Goal: Understand process/instructions

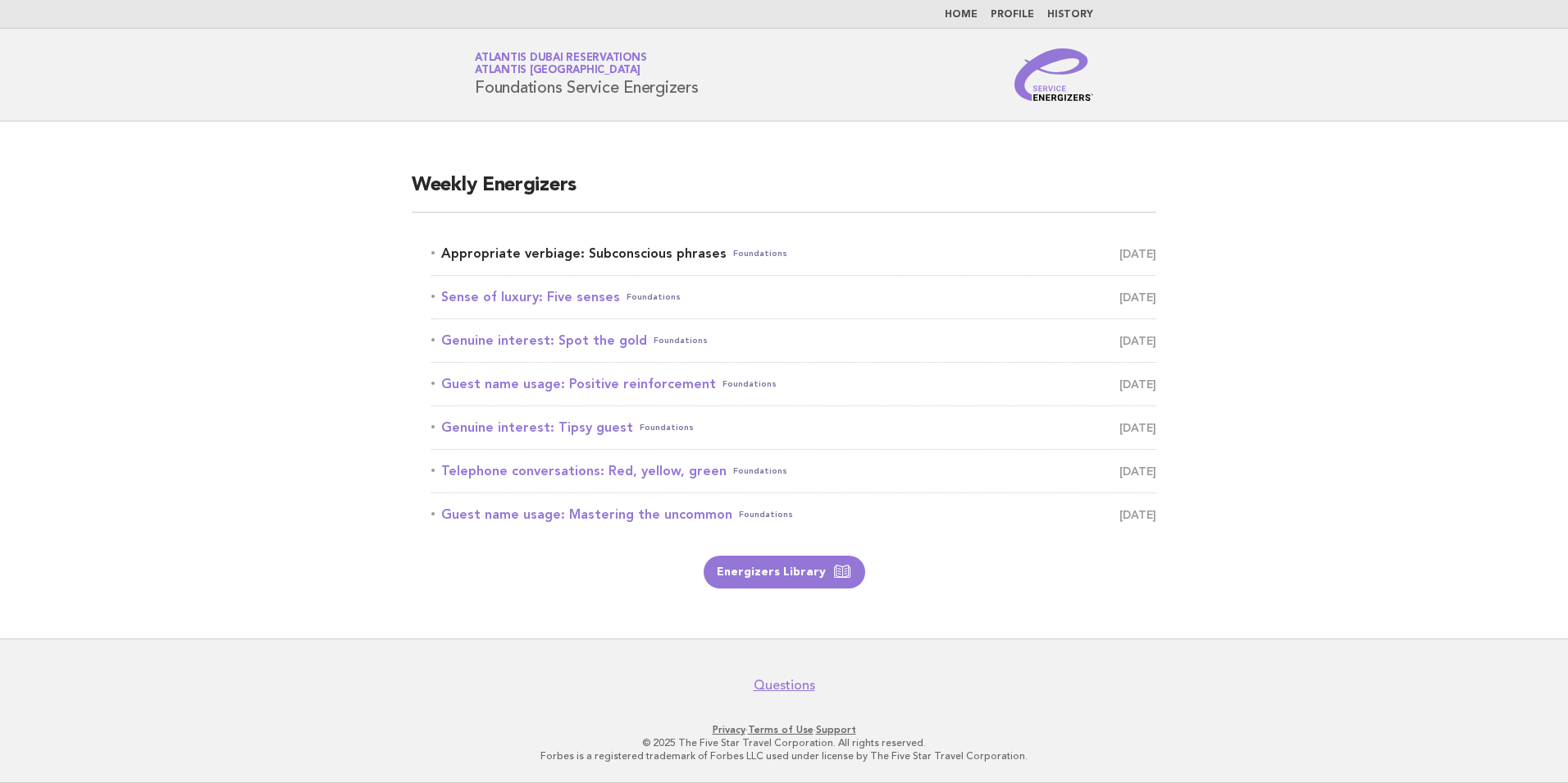
click at [600, 260] on link "Appropriate verbiage: Subconscious phrases Foundations [DATE]" at bounding box center [794, 253] width 725 height 23
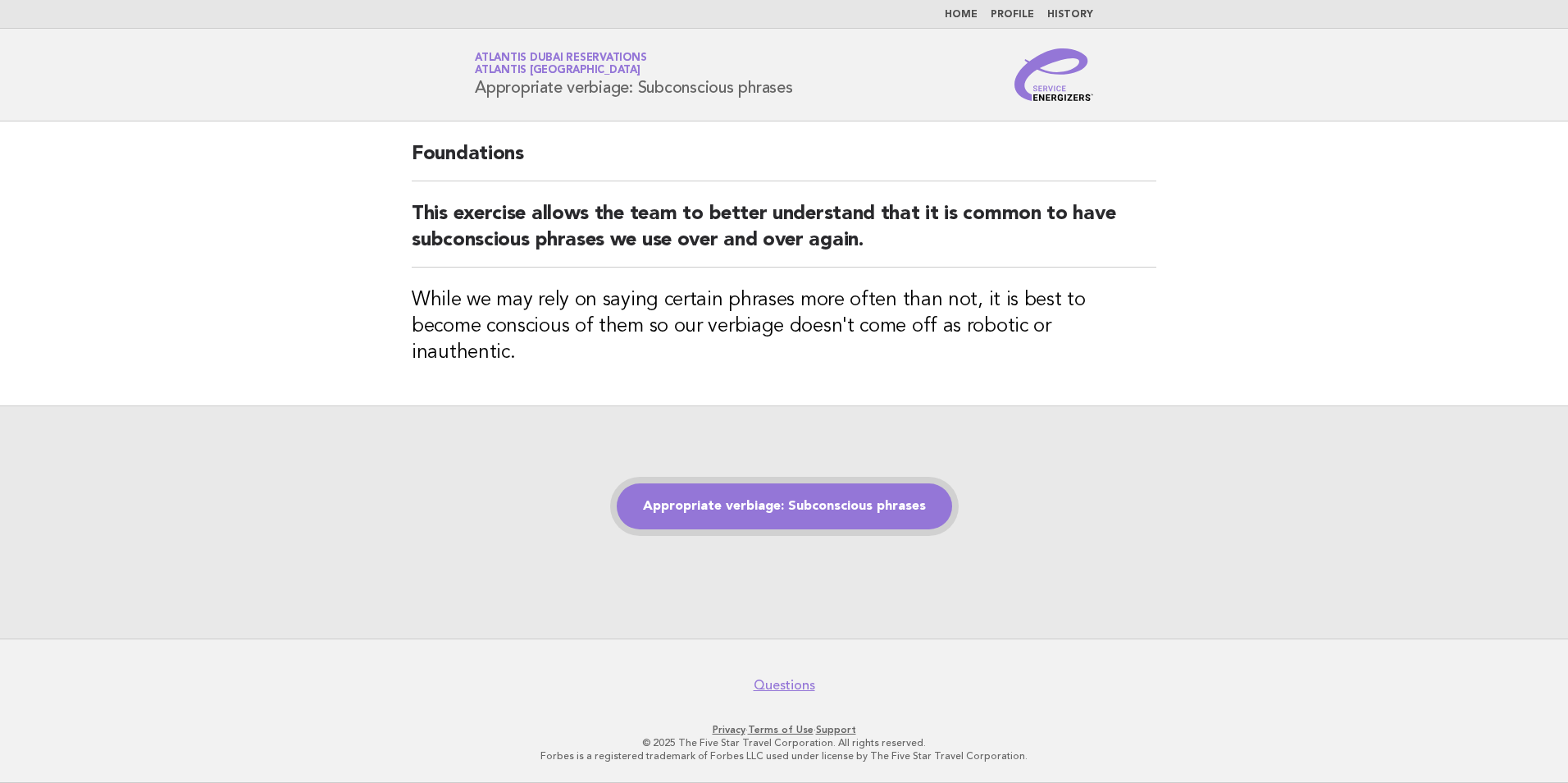
click at [764, 508] on link "Appropriate verbiage: Subconscious phrases" at bounding box center [784, 507] width 335 height 46
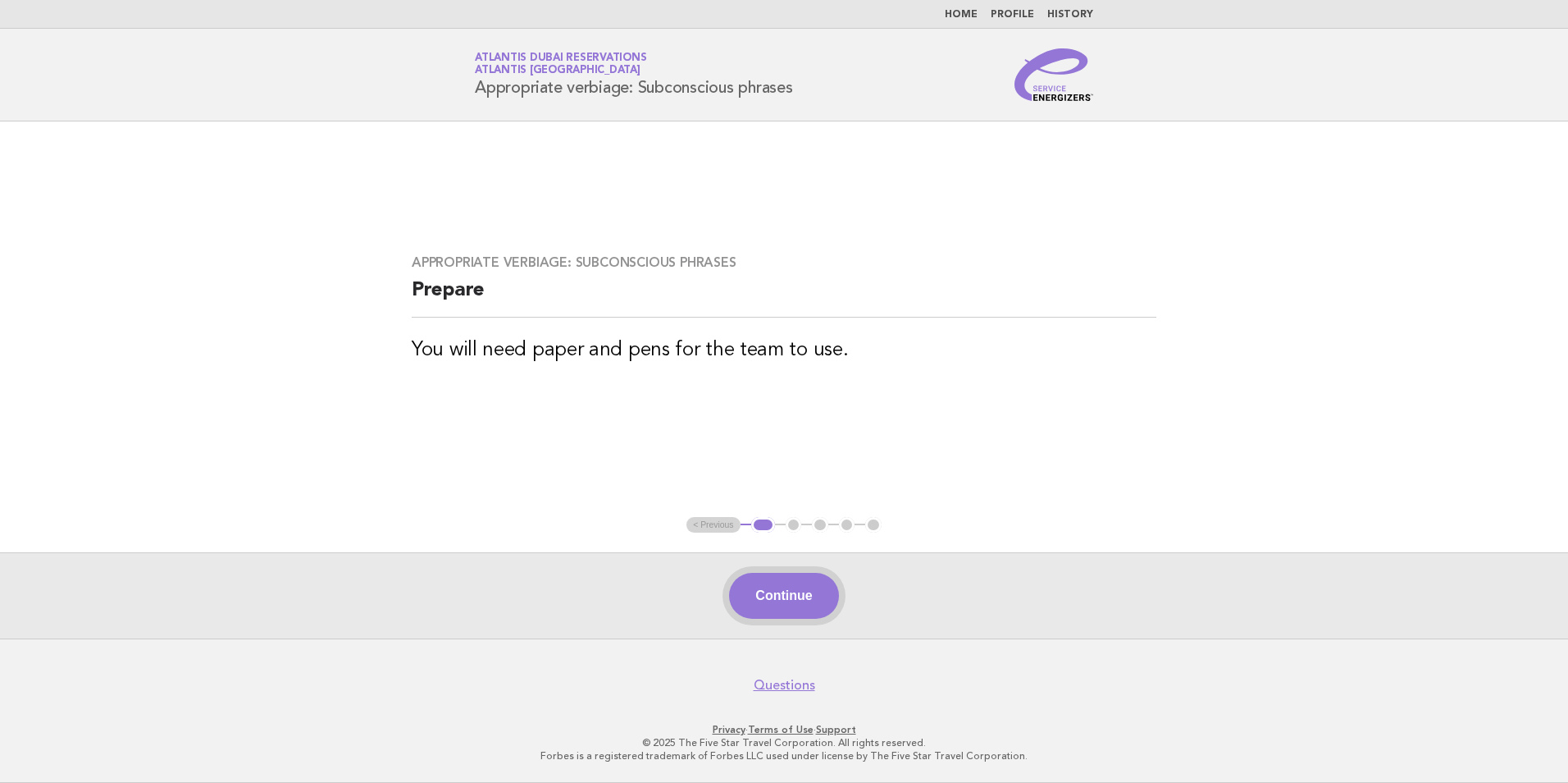
click at [780, 599] on button "Continue" at bounding box center [784, 596] width 109 height 46
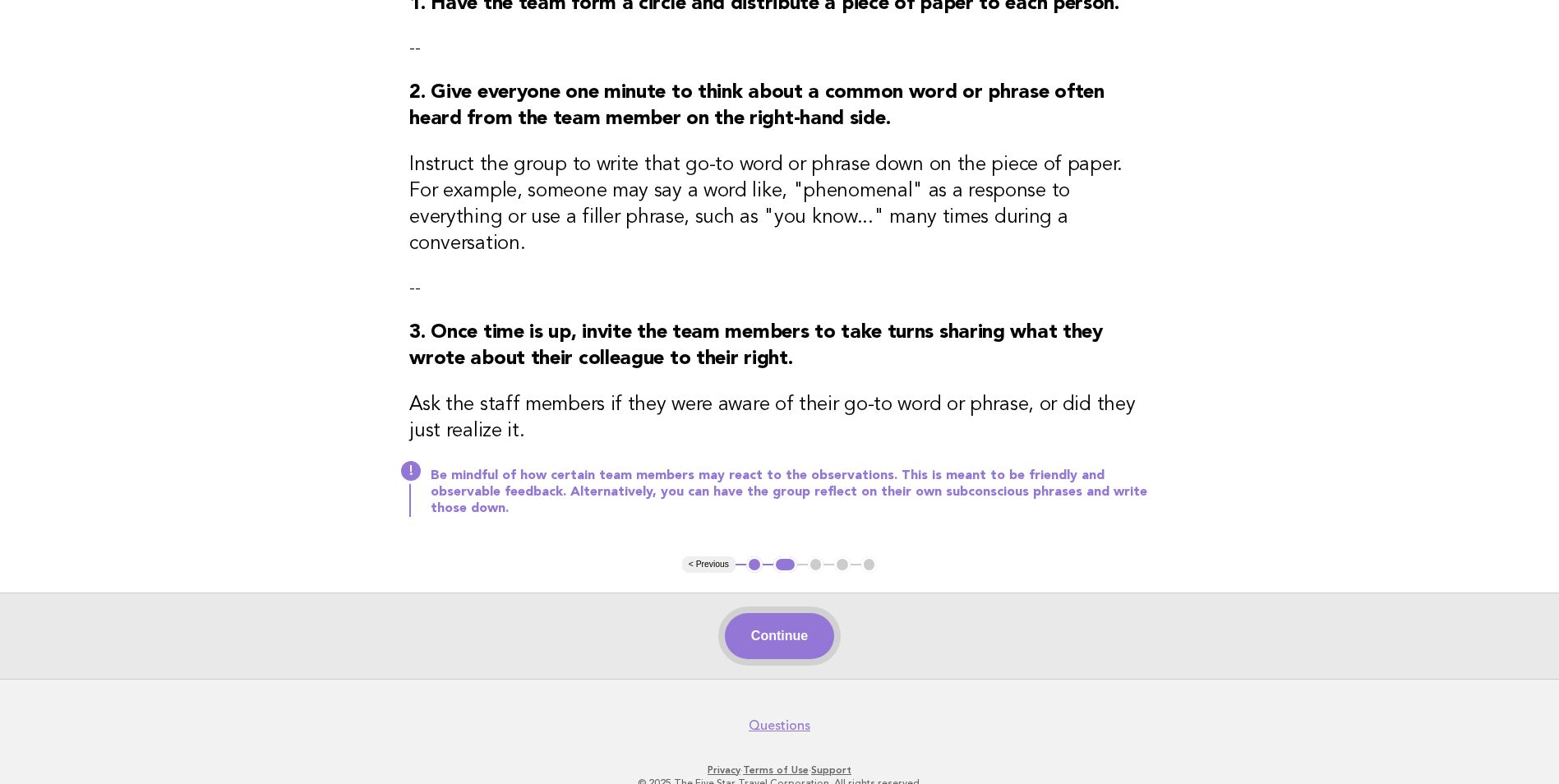
click at [749, 613] on button "Continue" at bounding box center [780, 636] width 109 height 46
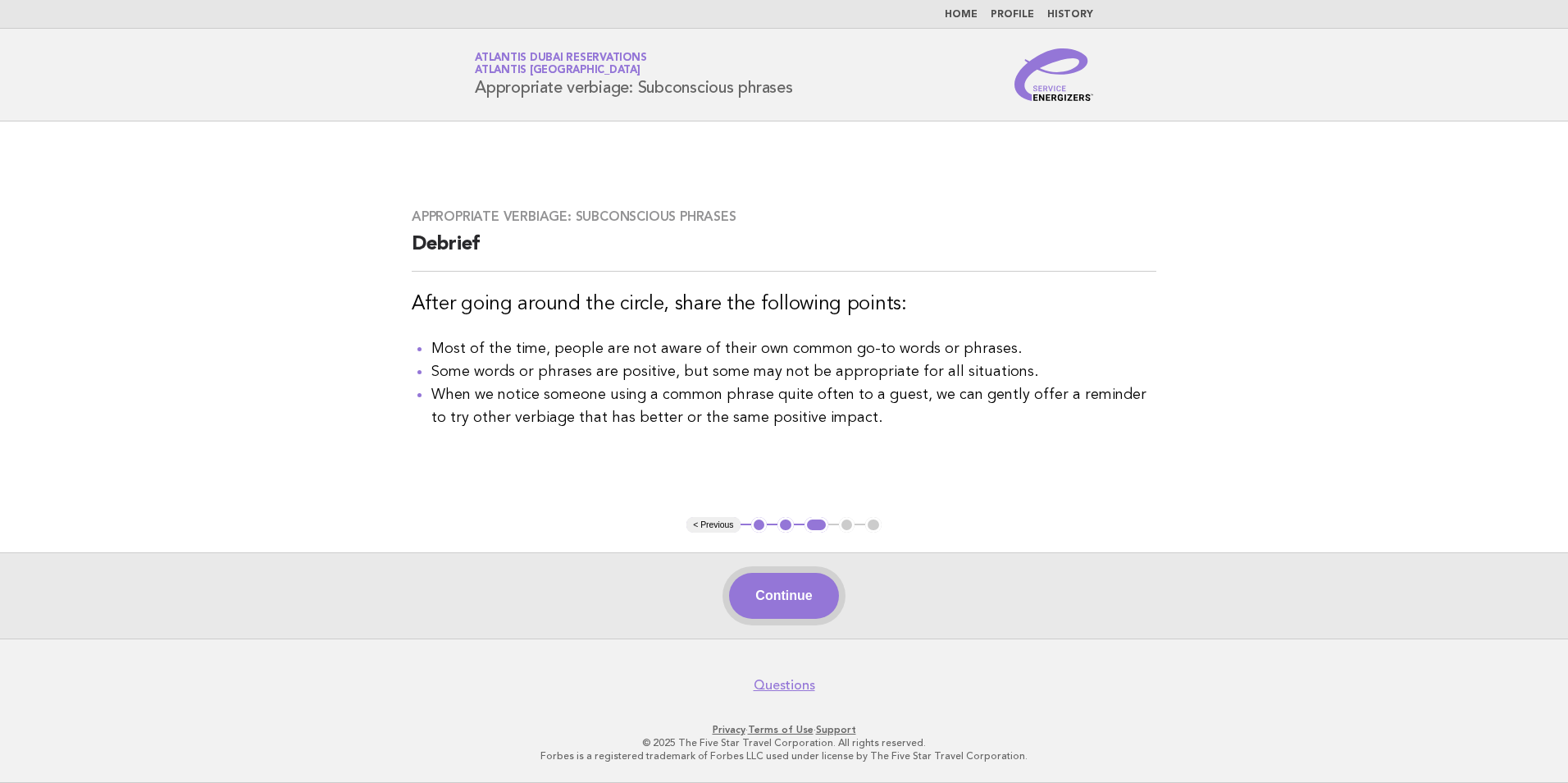
click at [770, 597] on button "Continue" at bounding box center [784, 596] width 109 height 46
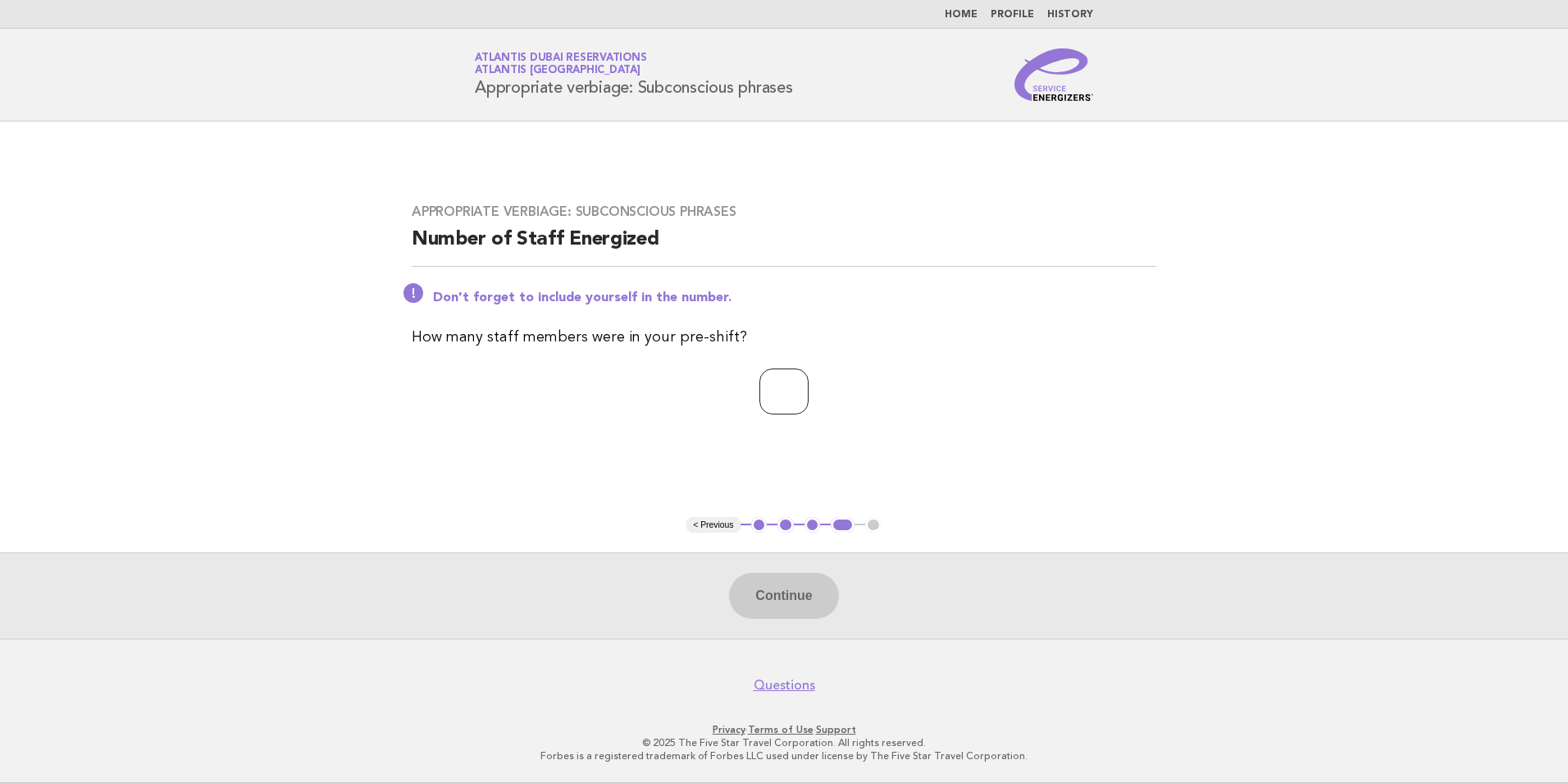
click at [786, 392] on input "number" at bounding box center [784, 392] width 49 height 46
type input "*"
click at [817, 607] on button "Continue" at bounding box center [784, 596] width 109 height 46
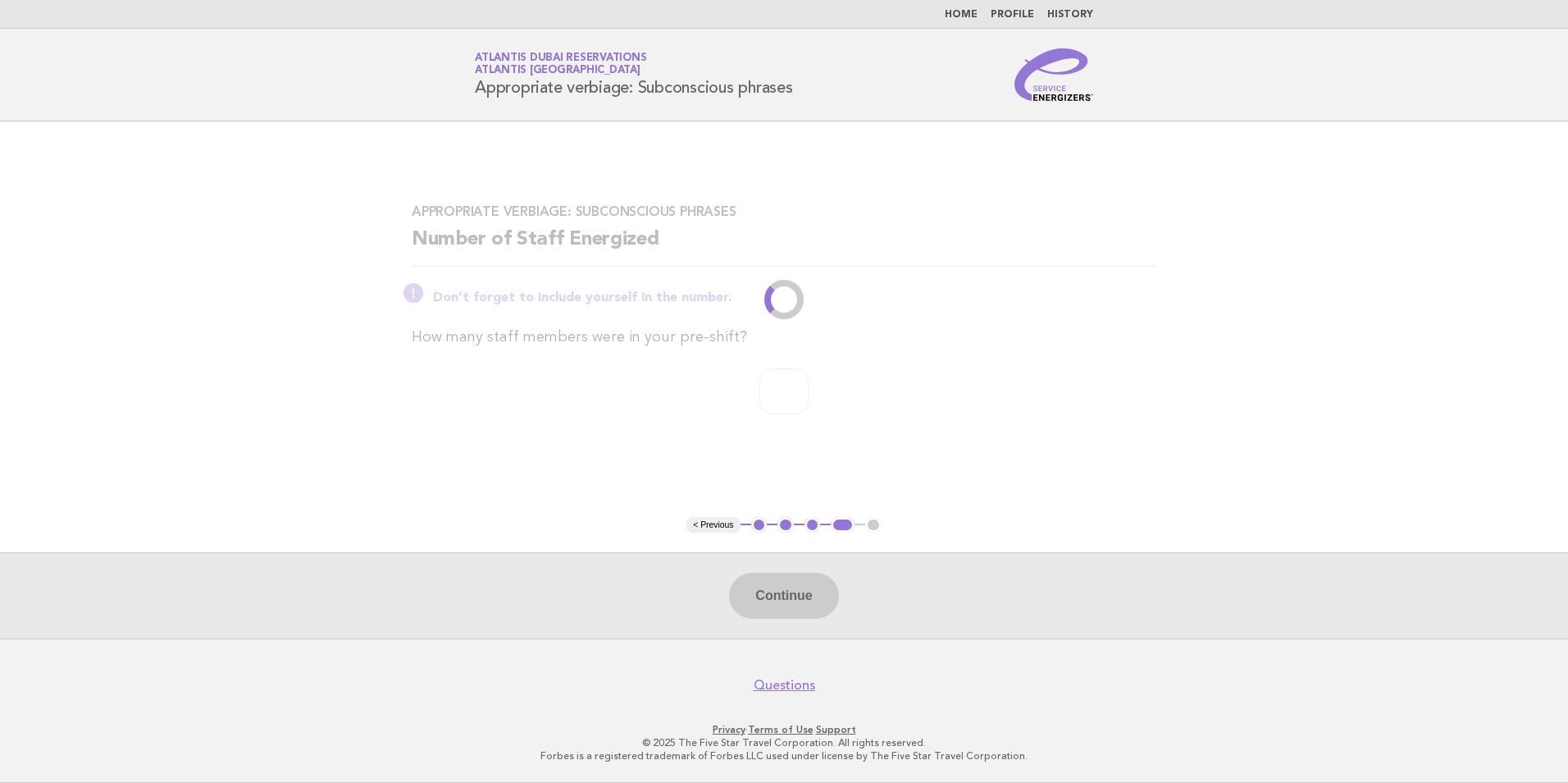
drag, startPoint x: 477, startPoint y: 86, endPoint x: 814, endPoint y: 88, distance: 337.0
click at [814, 88] on div "Service Energizers Atlantis [GEOGRAPHIC_DATA] Reservations Atlantis [GEOGRAPHIC…" at bounding box center [784, 75] width 665 height 53
drag, startPoint x: 814, startPoint y: 88, endPoint x: 951, endPoint y: 211, distance: 184.1
click at [951, 211] on h3 "Appropriate verbiage: Subconscious phrases" at bounding box center [784, 212] width 745 height 17
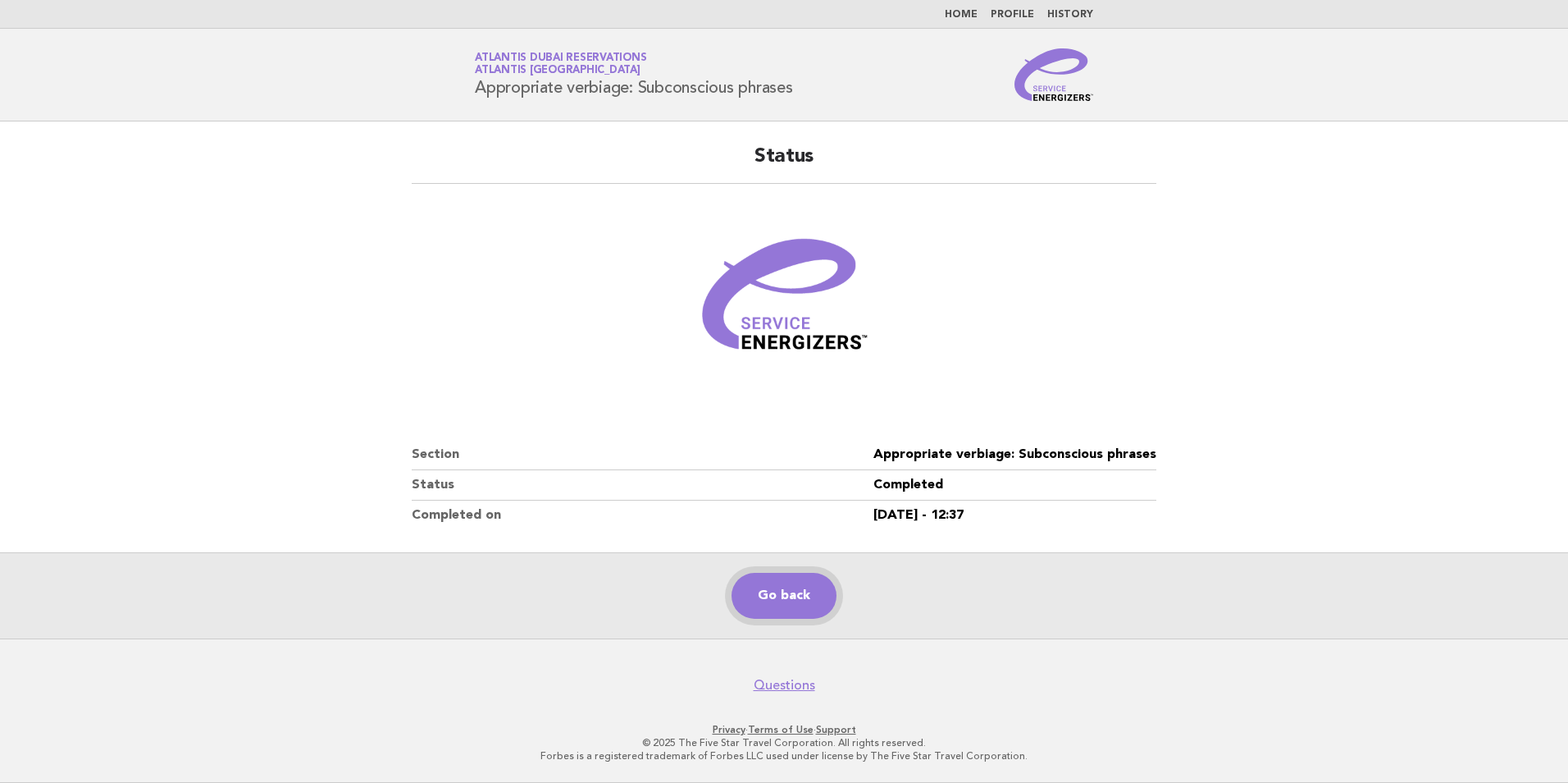
click at [778, 594] on link "Go back" at bounding box center [784, 596] width 105 height 46
